Goal: Browse casually

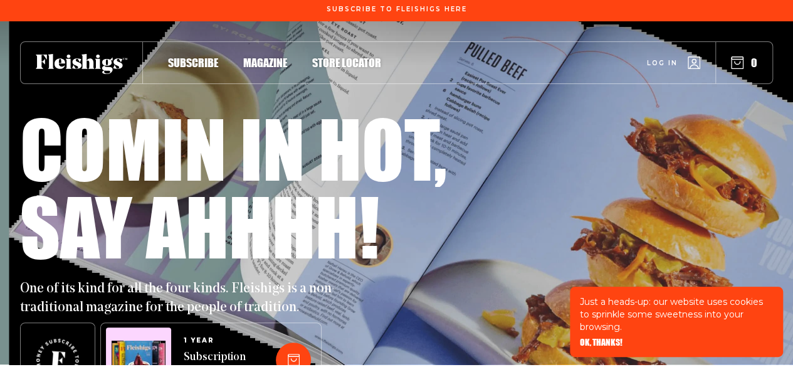
scroll to position [2, 0]
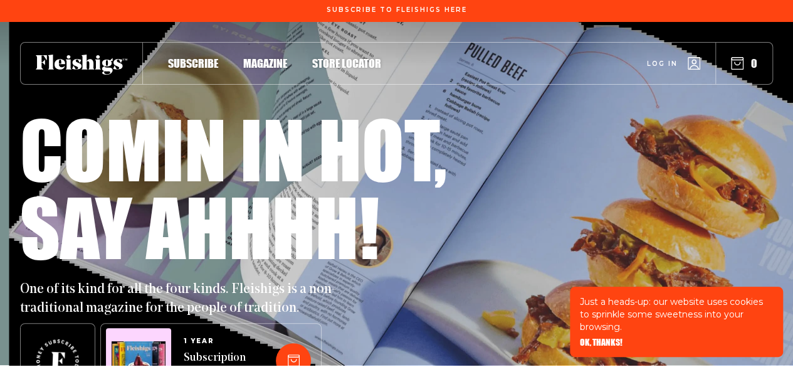
drag, startPoint x: 678, startPoint y: 232, endPoint x: 679, endPoint y: 219, distance: 12.6
click at [679, 219] on div "Say ahhhh!" at bounding box center [396, 226] width 753 height 78
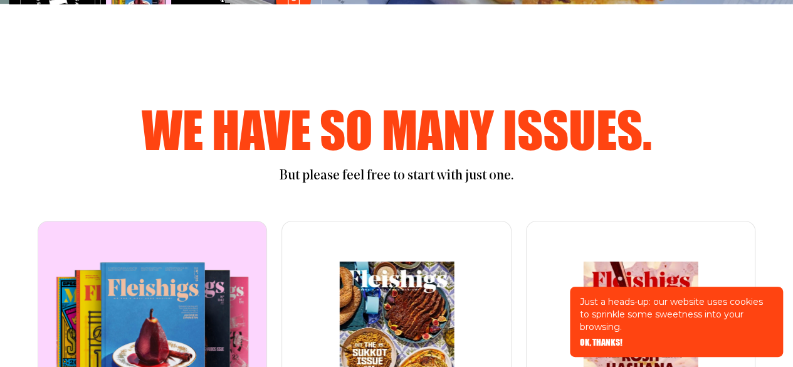
scroll to position [353, 0]
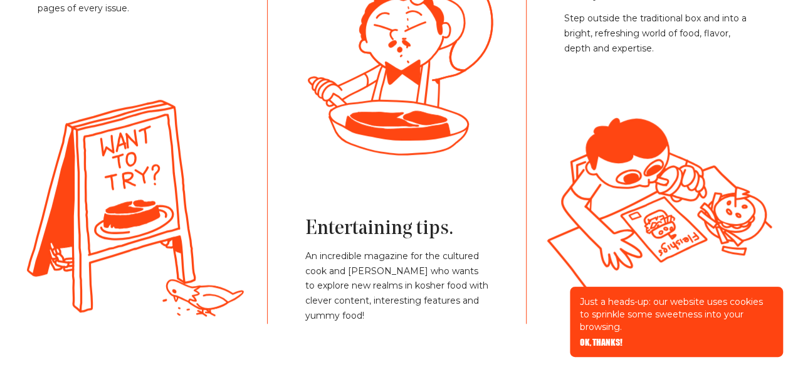
click at [541, 192] on div "The best kosher content, well cooked for you. Step outside the traditional box …" at bounding box center [640, 126] width 229 height 395
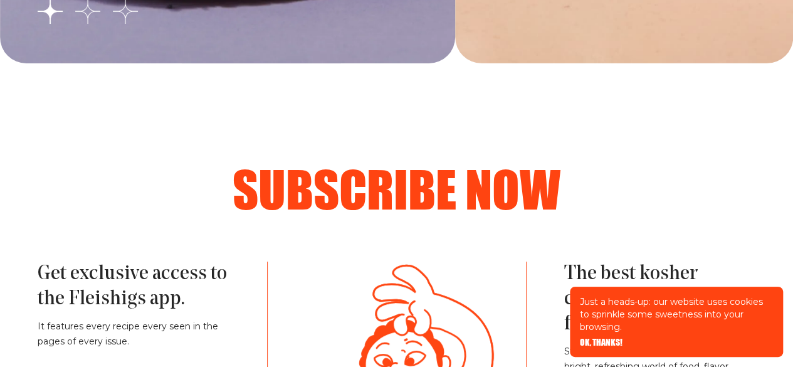
drag, startPoint x: 541, startPoint y: 192, endPoint x: 579, endPoint y: 113, distance: 86.9
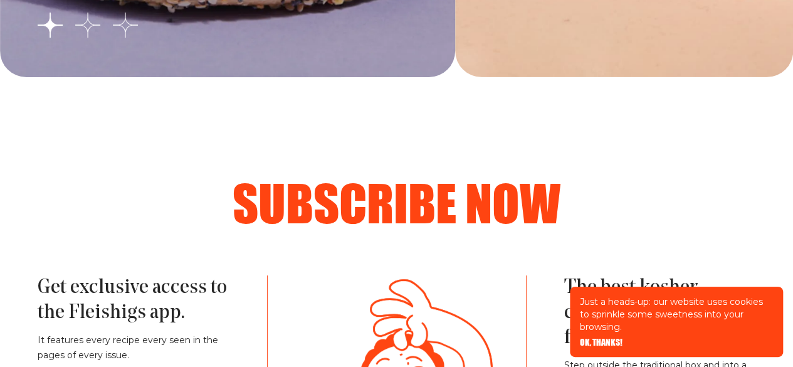
click at [548, 225] on h2 "Subscribe now" at bounding box center [396, 202] width 642 height 50
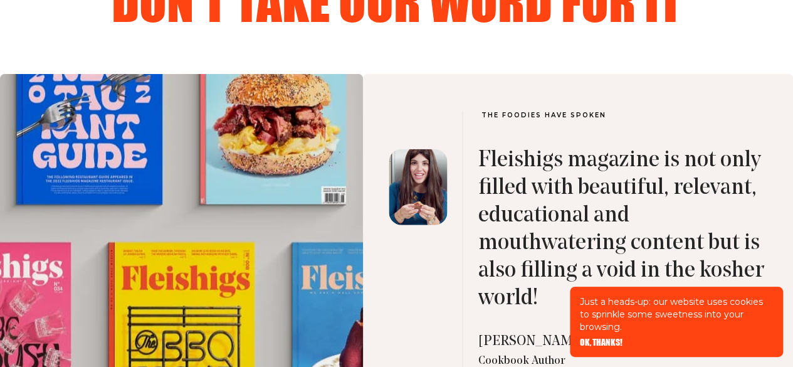
scroll to position [3953, 0]
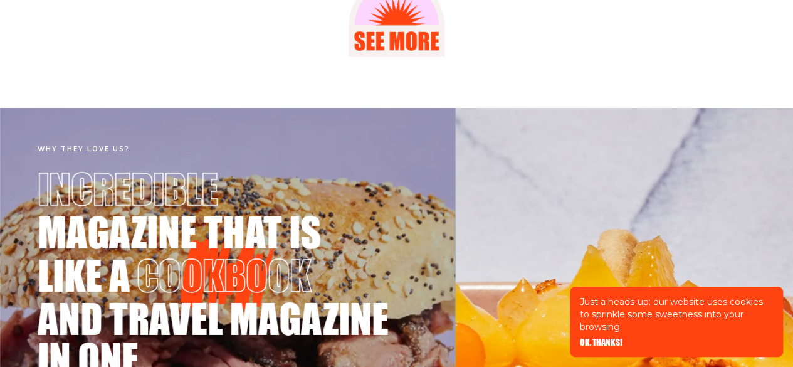
scroll to position [1815, 0]
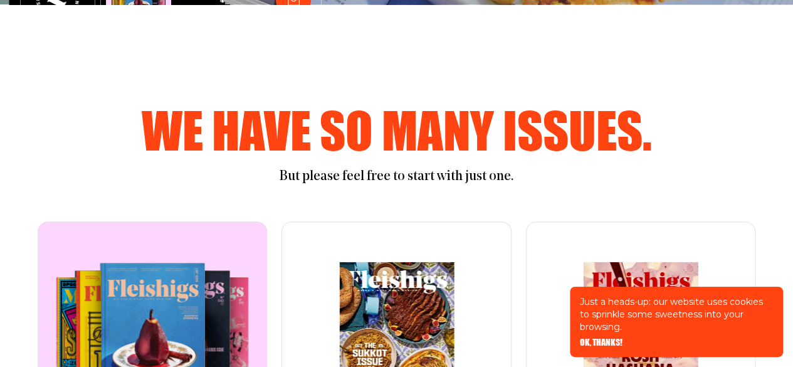
scroll to position [363, 0]
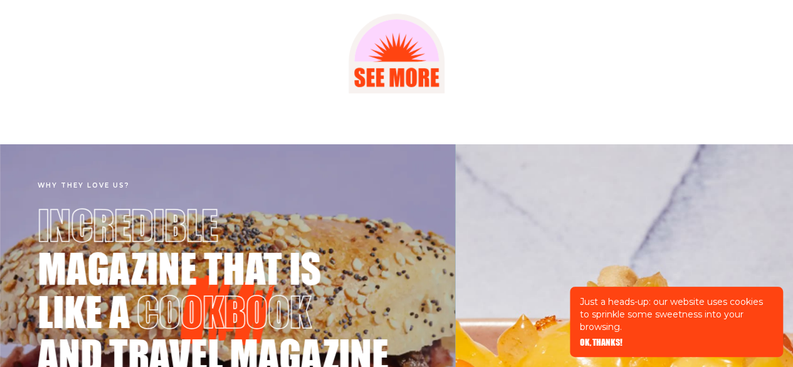
scroll to position [1648, 0]
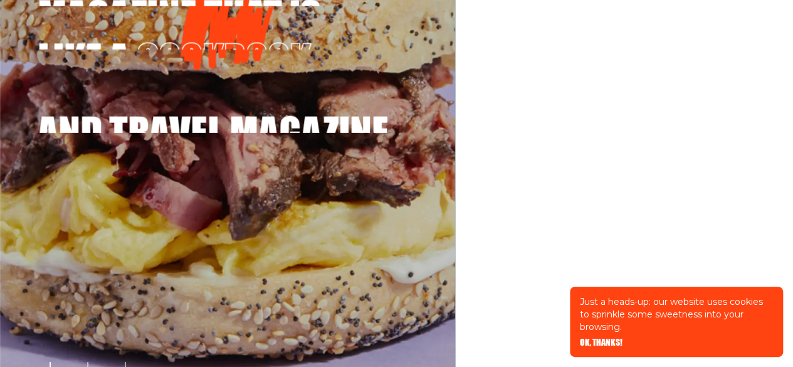
scroll to position [2094, 0]
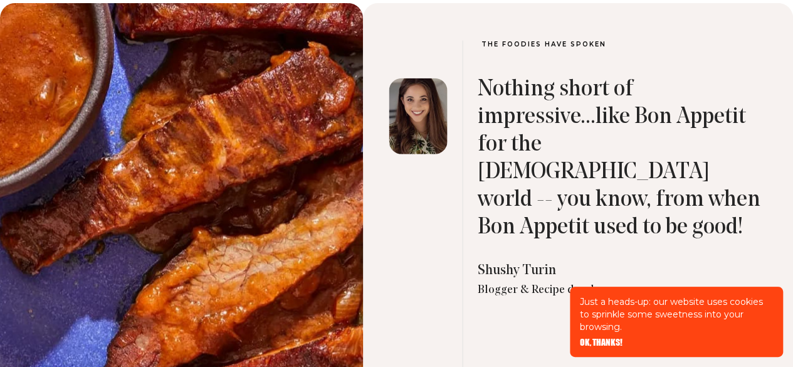
scroll to position [3909, 0]
